Goal: Navigation & Orientation: Find specific page/section

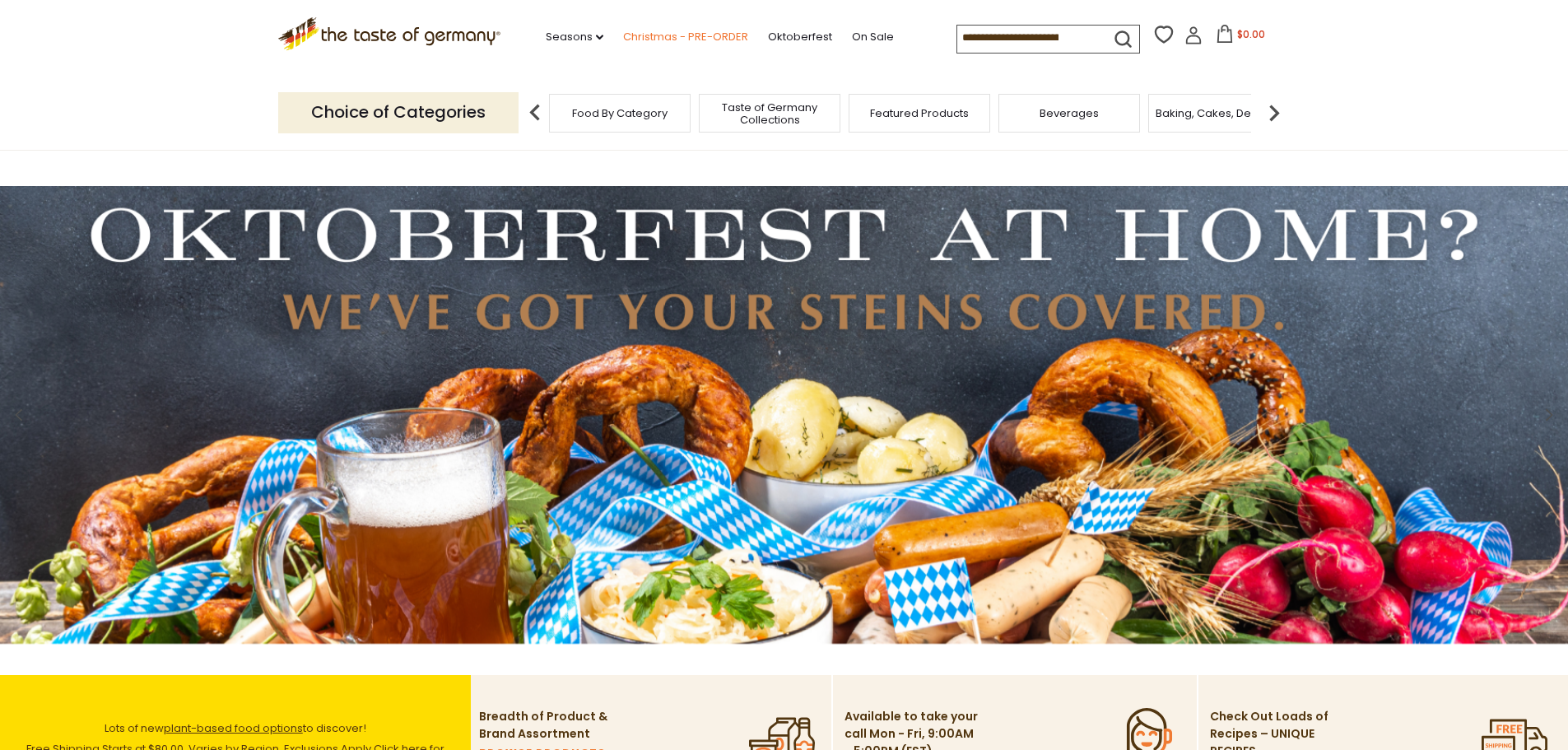
click at [640, 35] on link "Christmas - PRE-ORDER" at bounding box center [685, 37] width 125 height 18
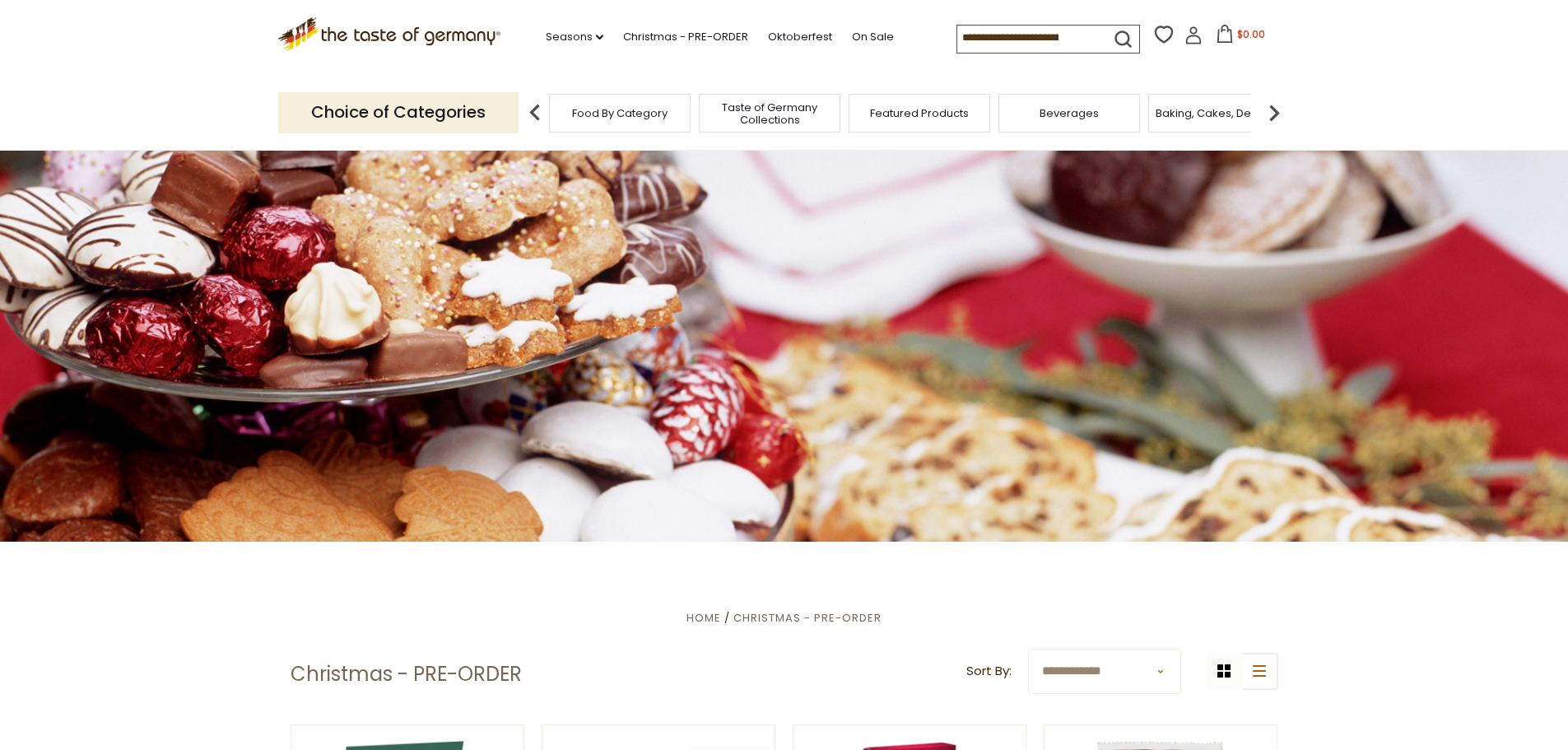
click at [1196, 117] on span "Baking, Cakes, Desserts" at bounding box center [1219, 113] width 127 height 12
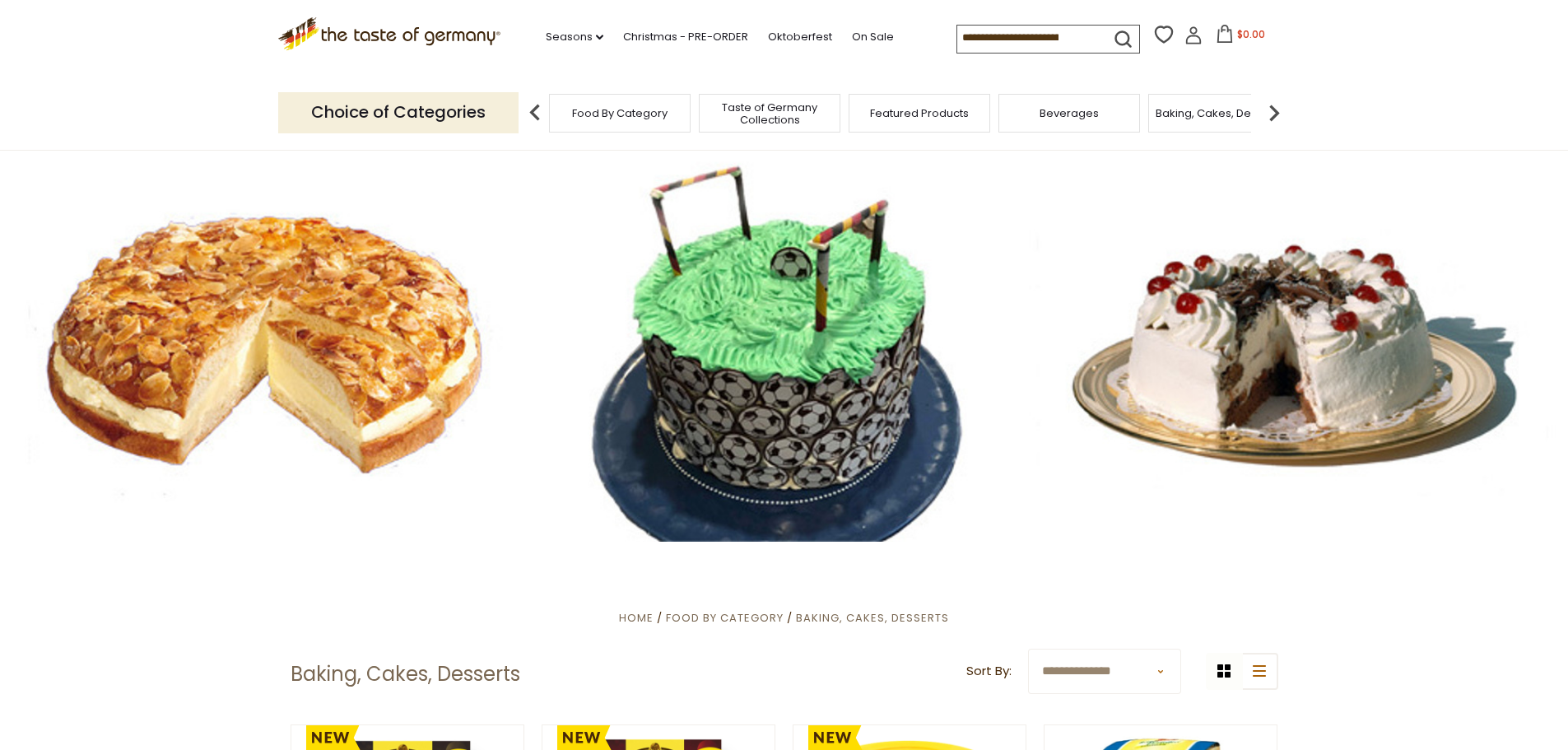
click at [769, 122] on span "Taste of Germany Collections" at bounding box center [769, 114] width 132 height 25
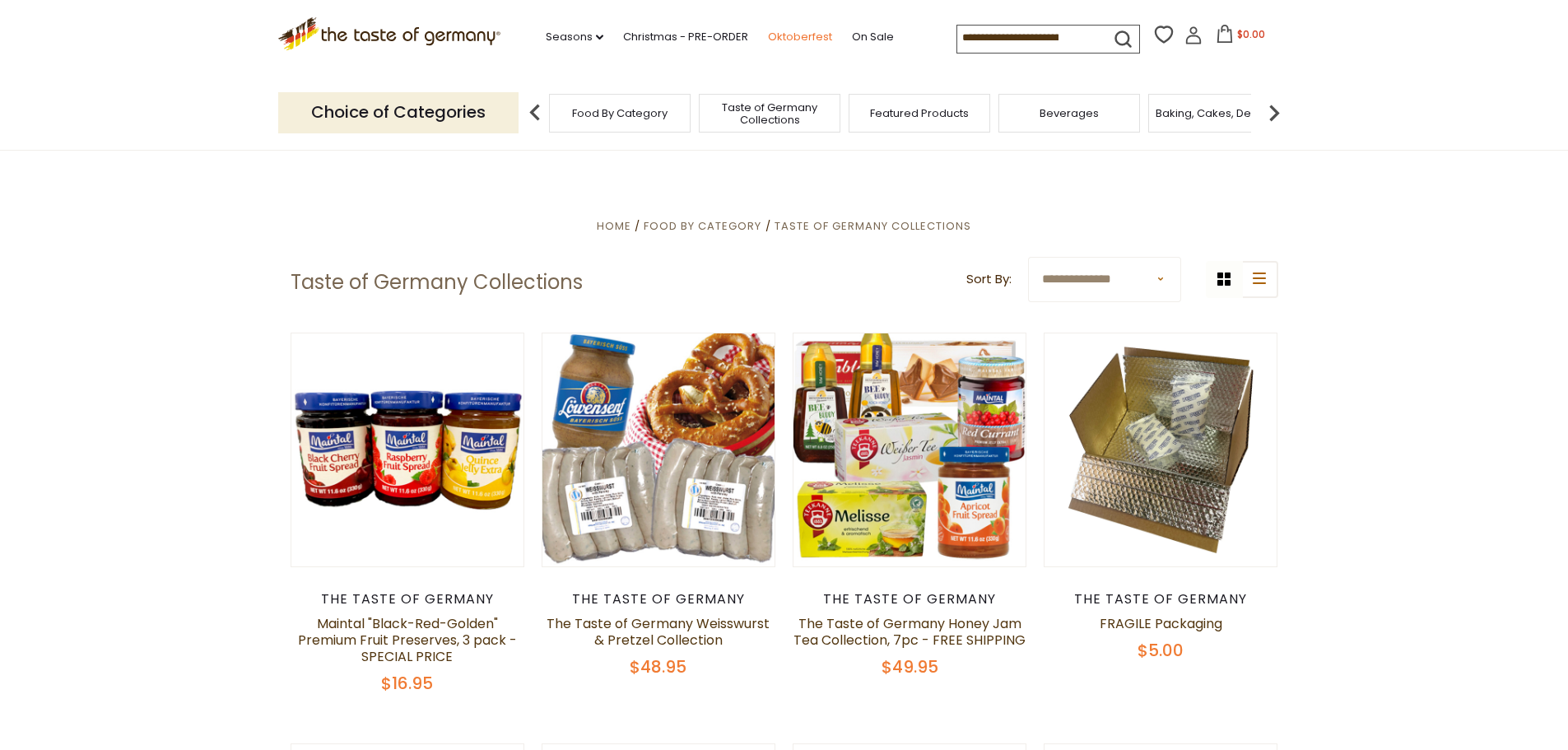
click at [809, 30] on link "Oktoberfest" at bounding box center [799, 37] width 64 height 18
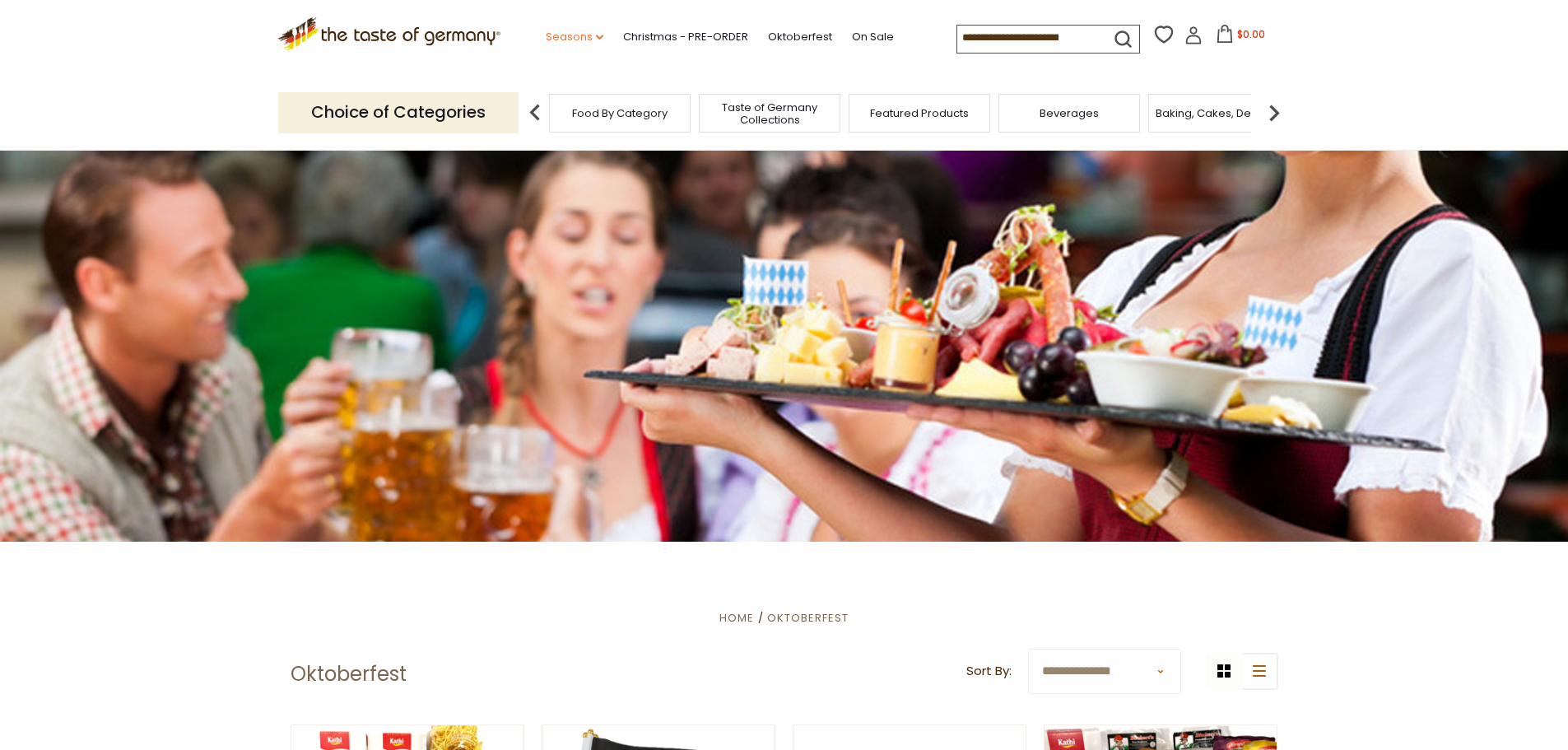
click at [577, 36] on link "Seasons dropdown_arrow" at bounding box center [574, 37] width 57 height 18
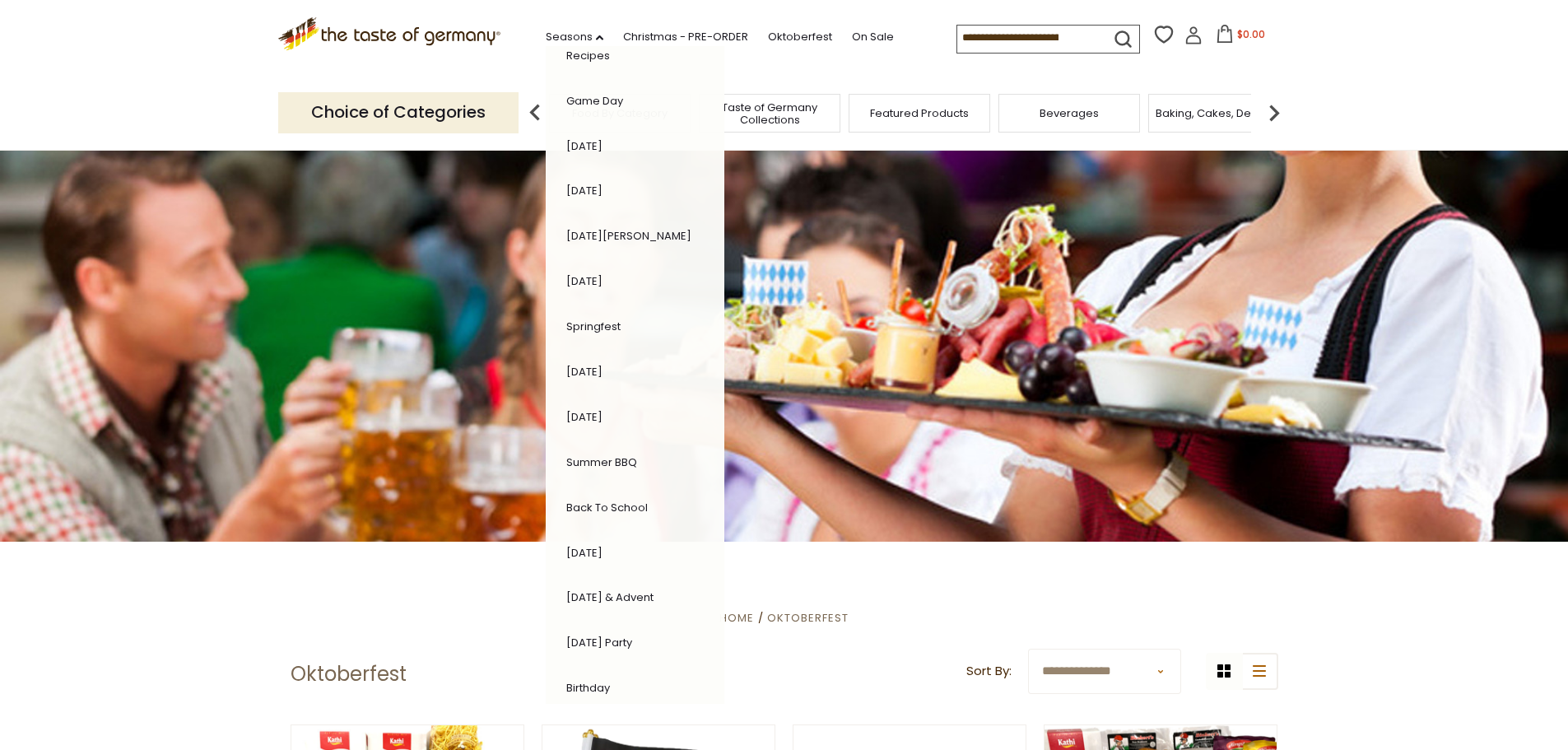
scroll to position [184, 0]
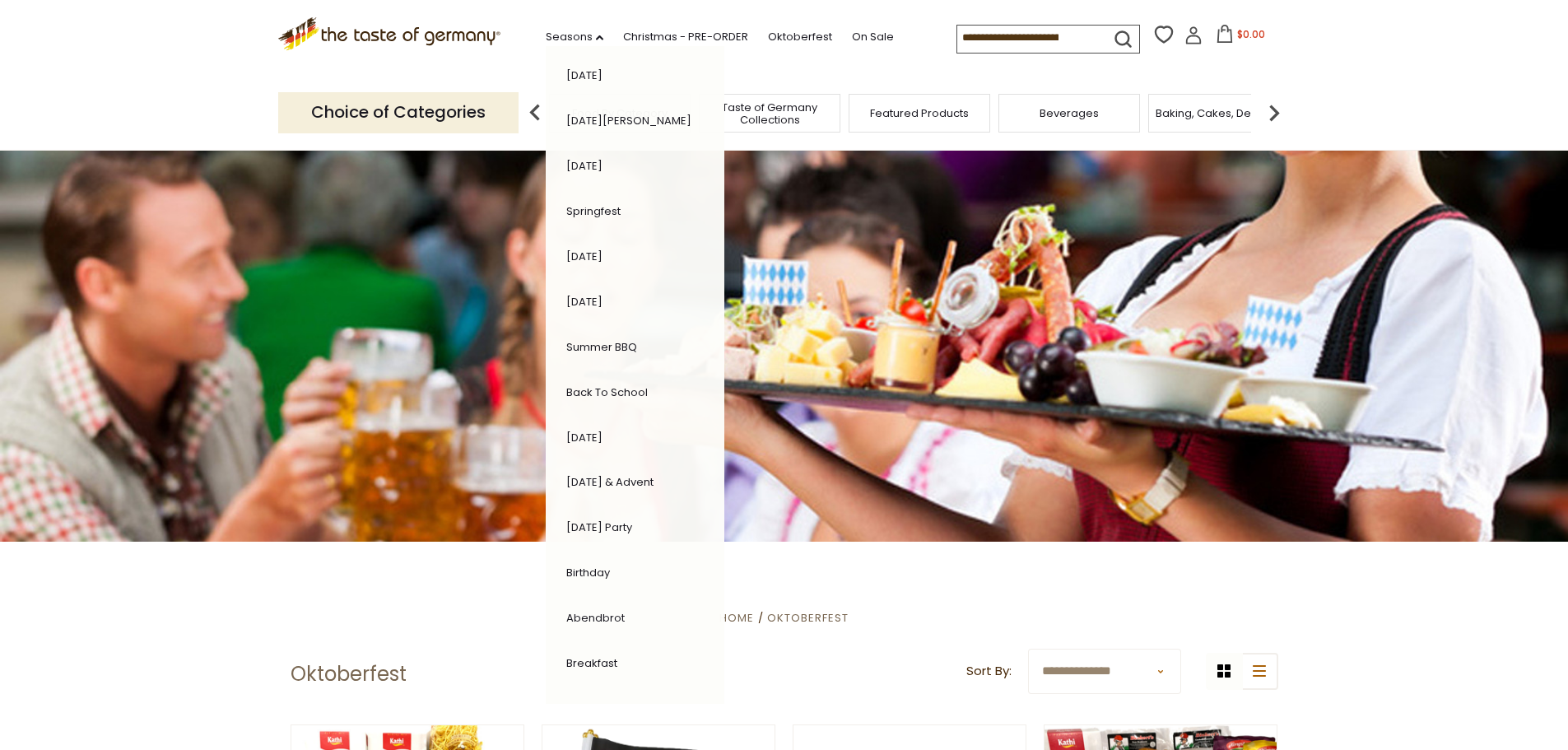
click at [590, 475] on link "[DATE] & Advent" at bounding box center [610, 481] width 87 height 16
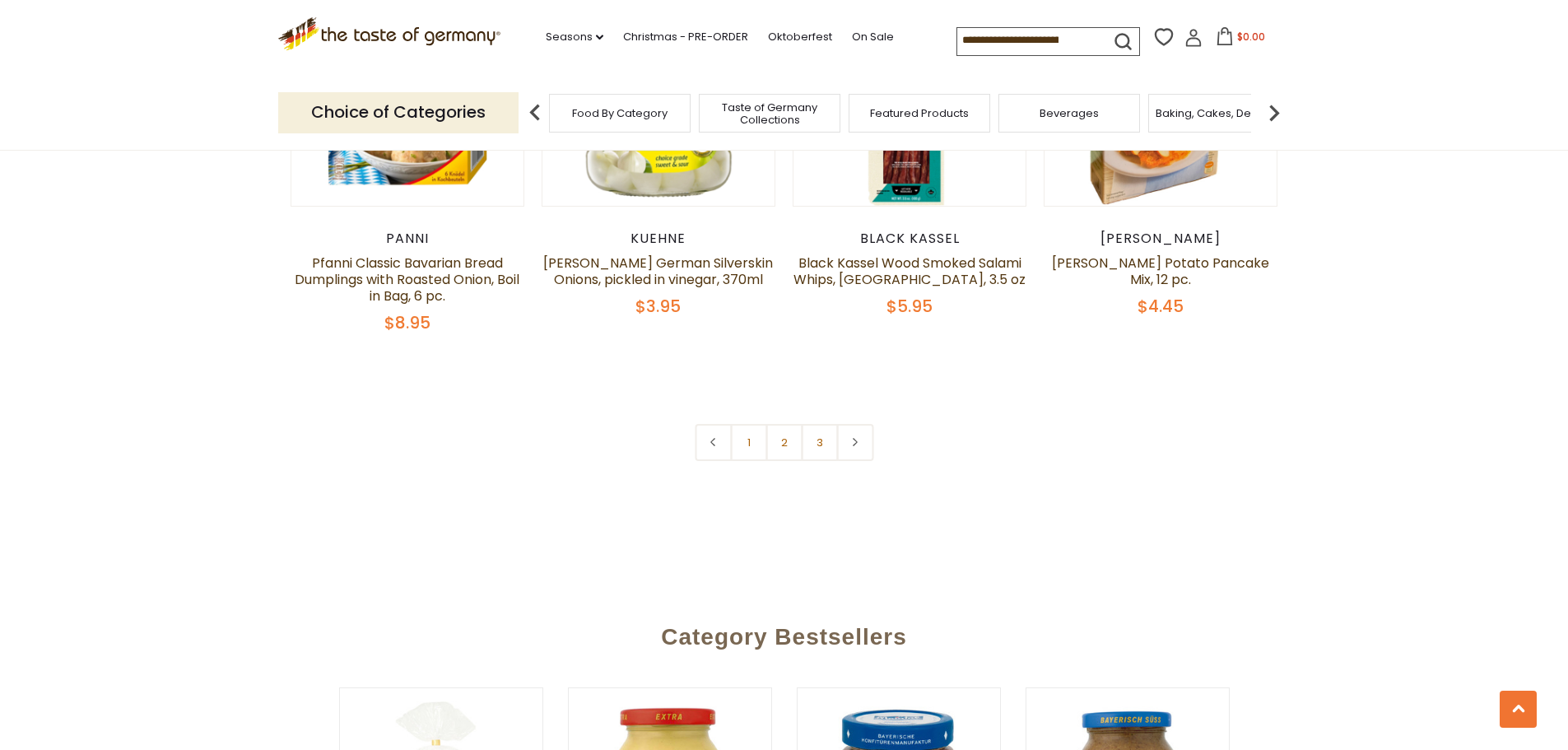
scroll to position [4110, 0]
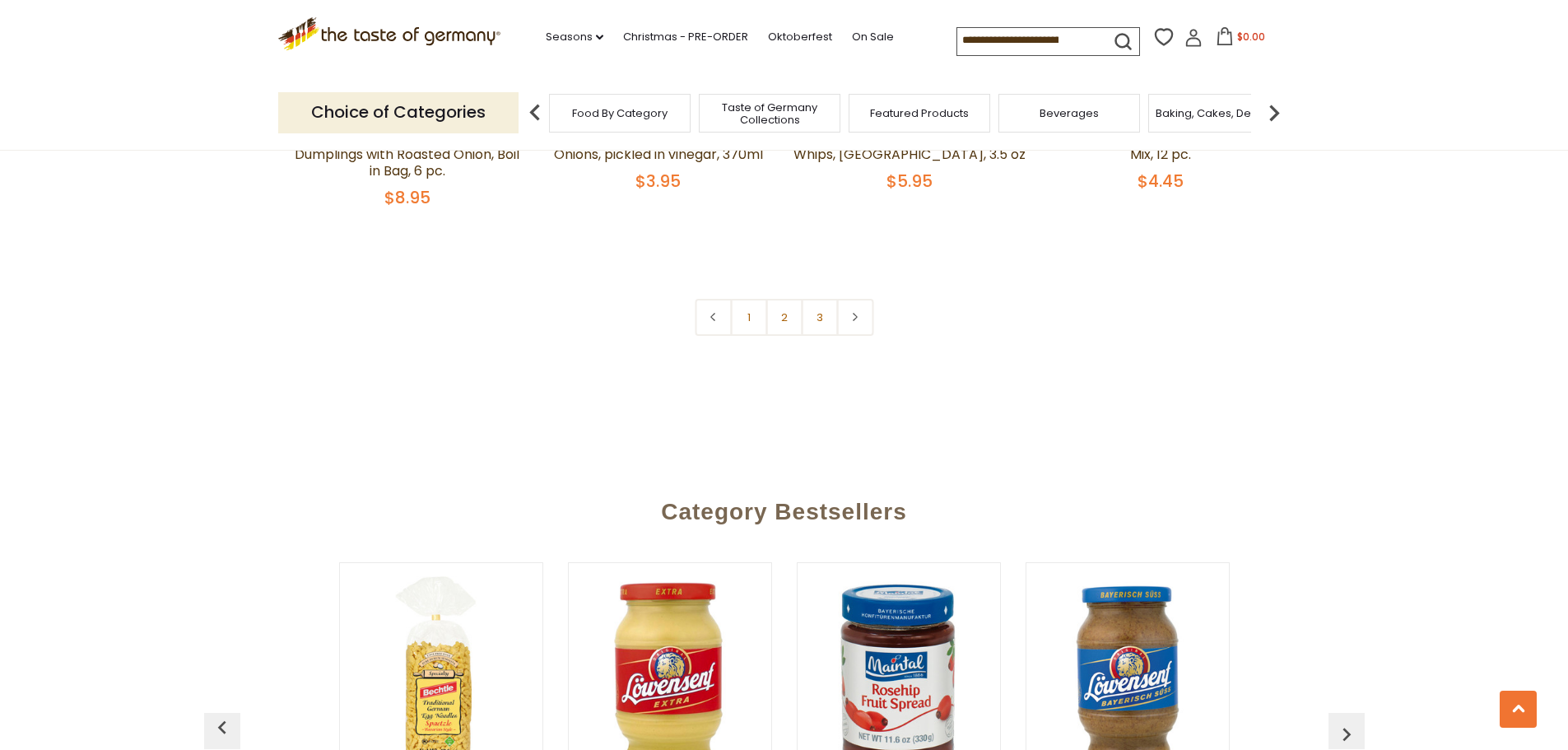
click at [778, 299] on link "2" at bounding box center [784, 317] width 37 height 37
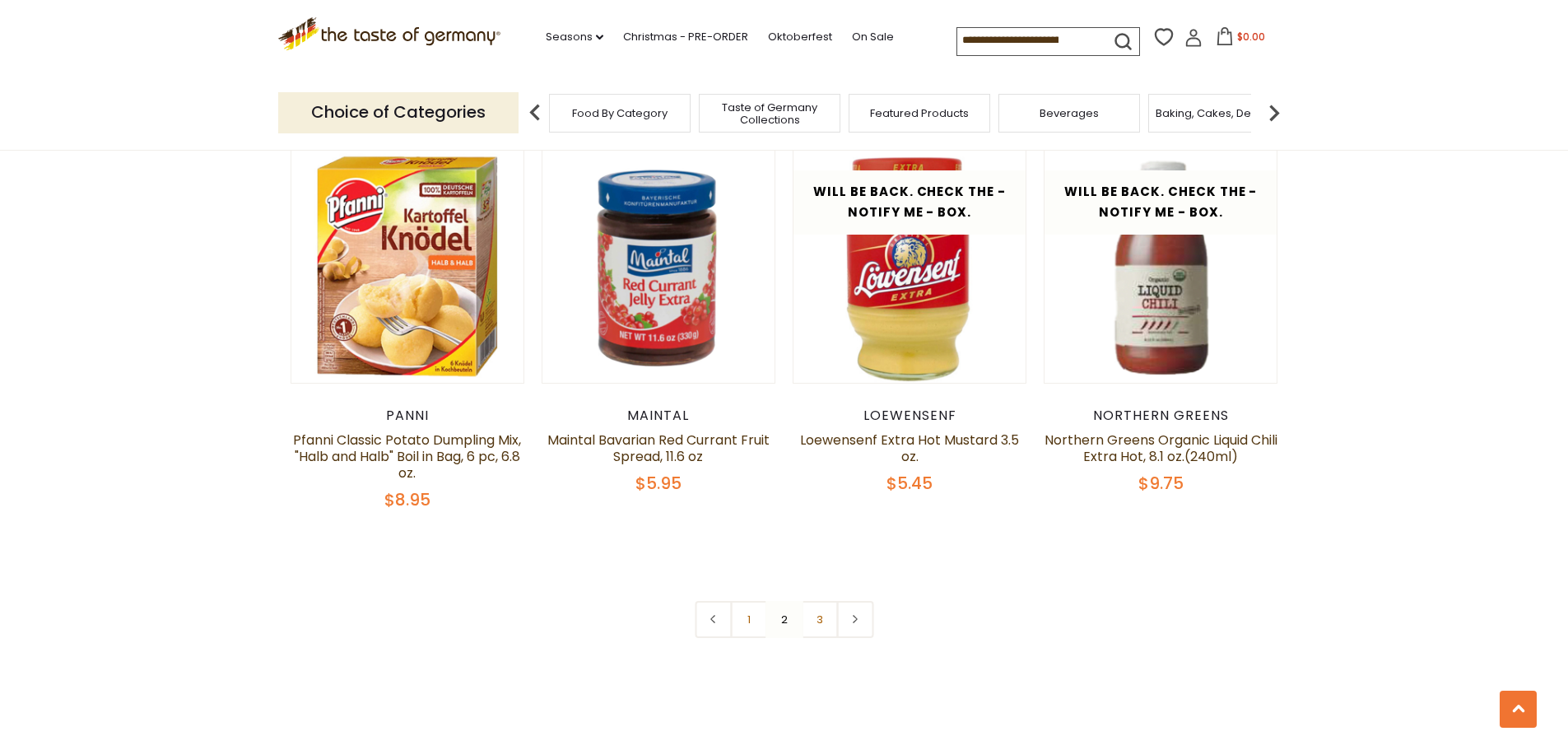
scroll to position [3857, 0]
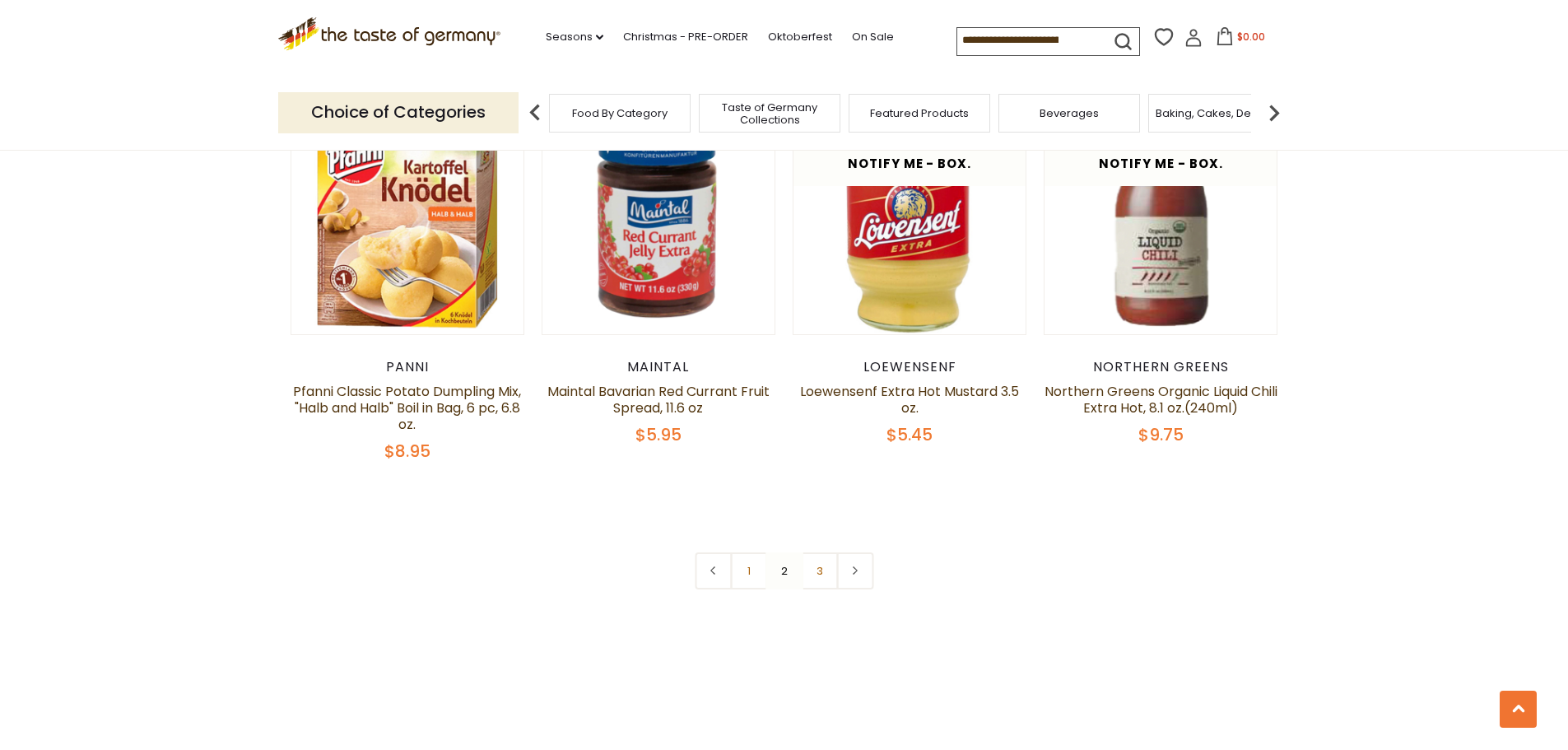
click at [789, 552] on nav "1 2 3" at bounding box center [784, 570] width 179 height 37
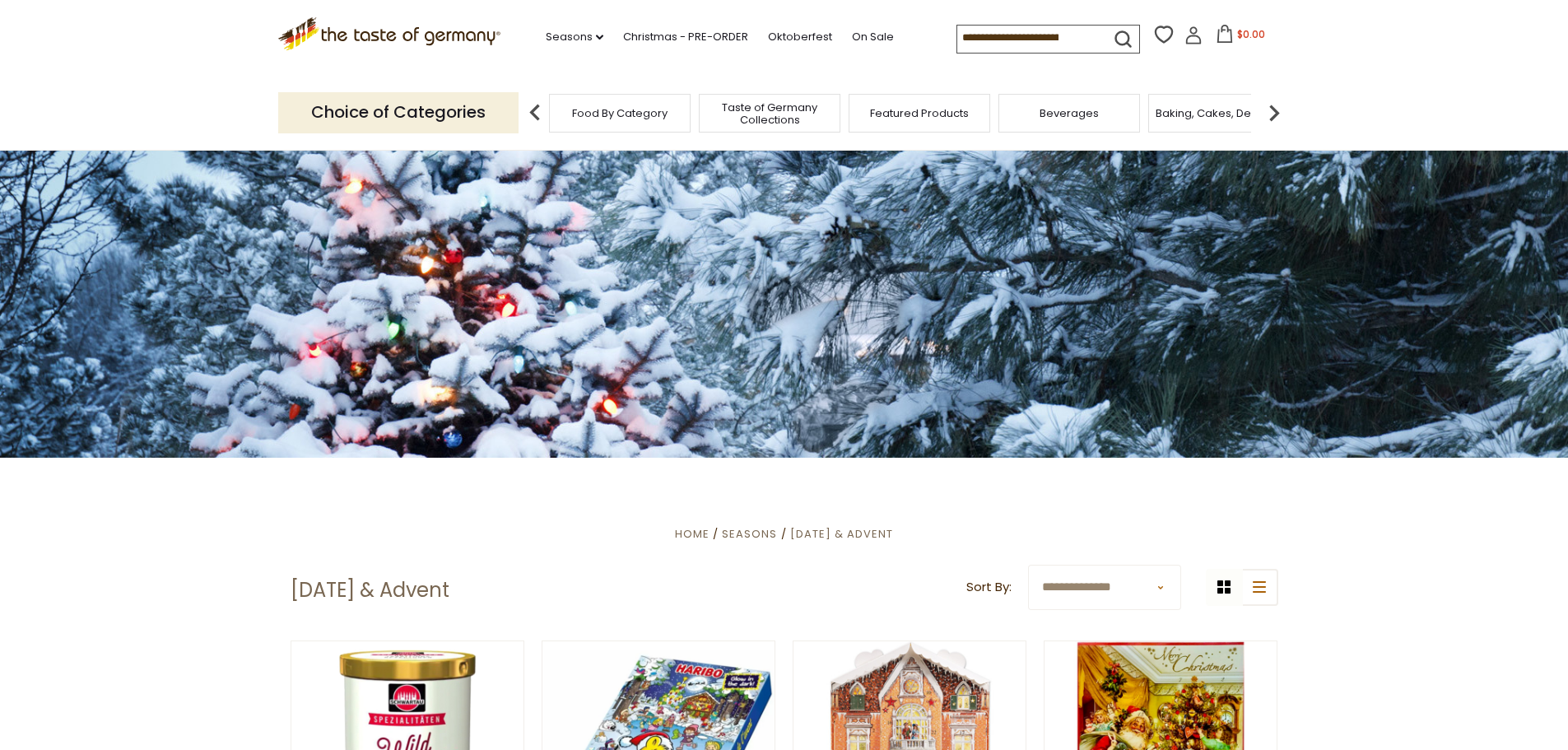
scroll to position [0, 0]
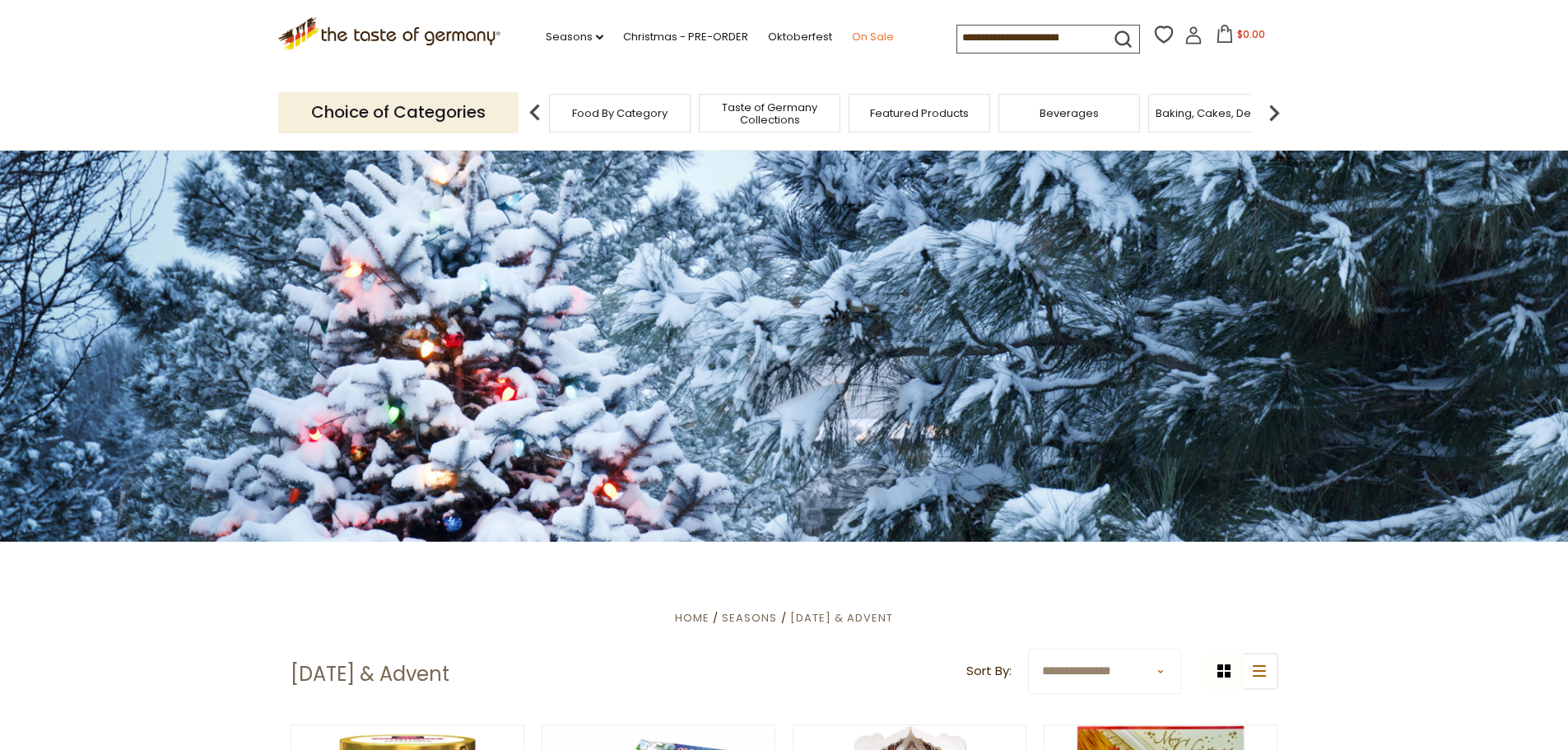
click at [866, 32] on link "On Sale" at bounding box center [873, 37] width 42 height 18
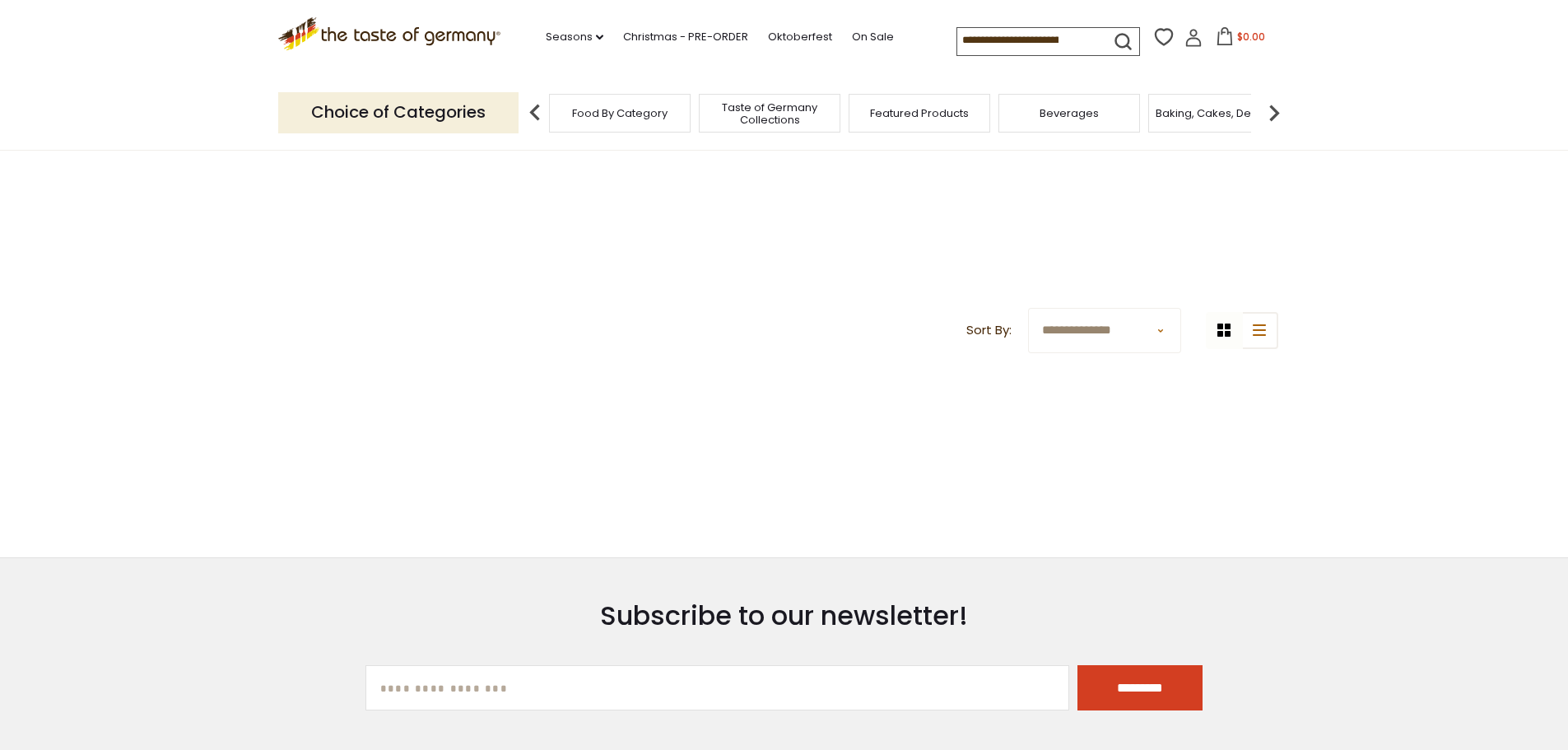
scroll to position [165, 0]
